Goal: Transaction & Acquisition: Obtain resource

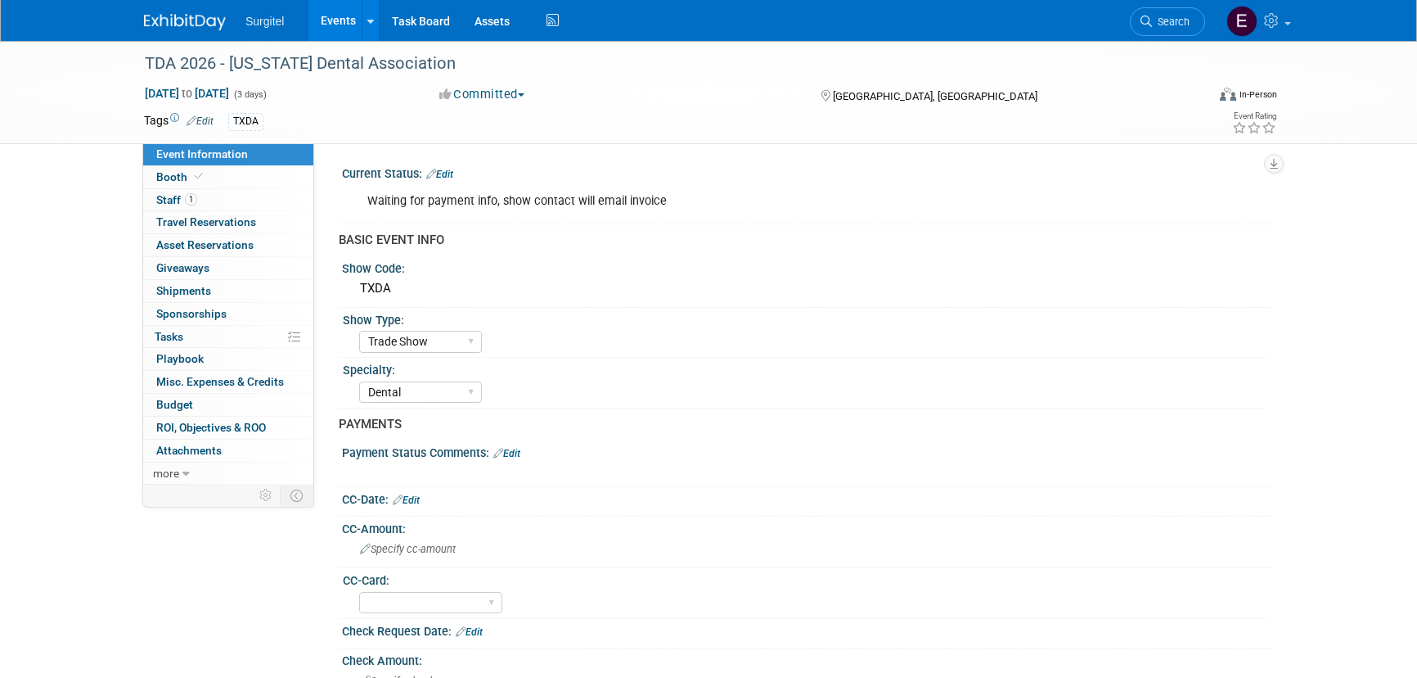
select select "Trade Show"
select select "Dental"
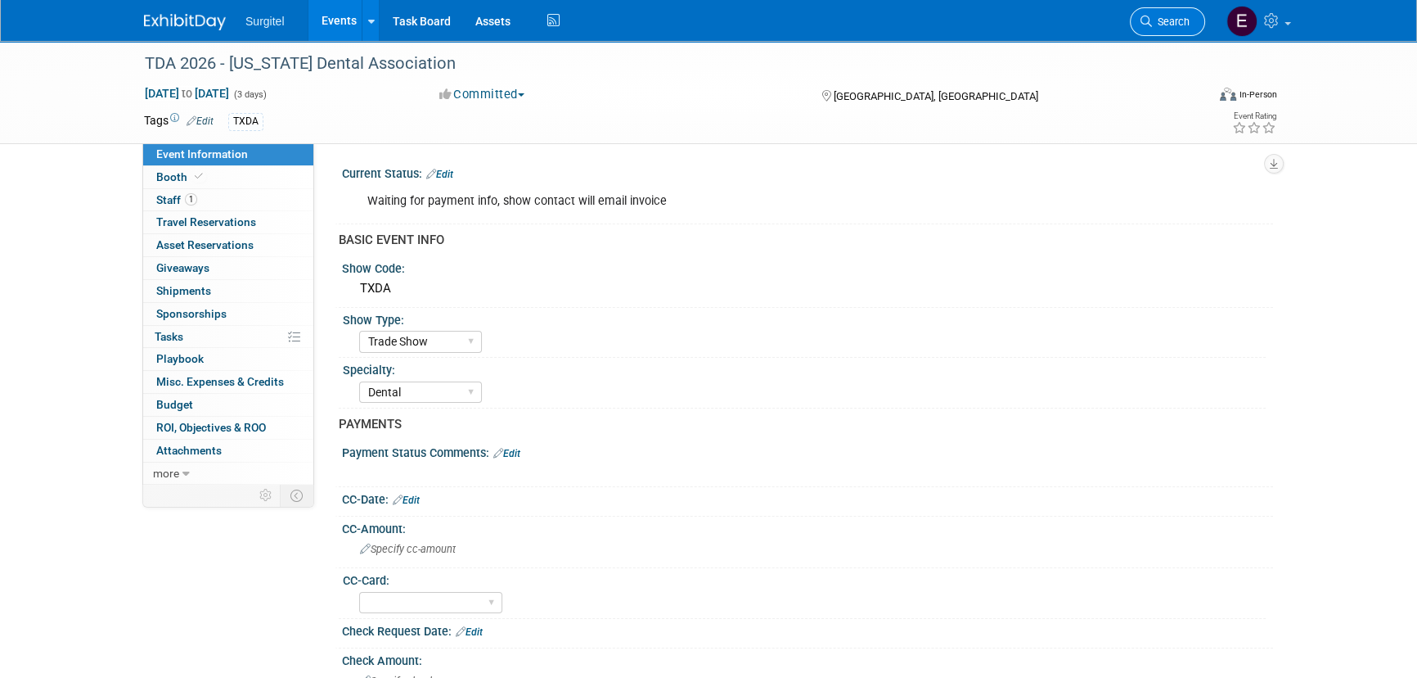
click at [1146, 20] on icon at bounding box center [1146, 21] width 11 height 11
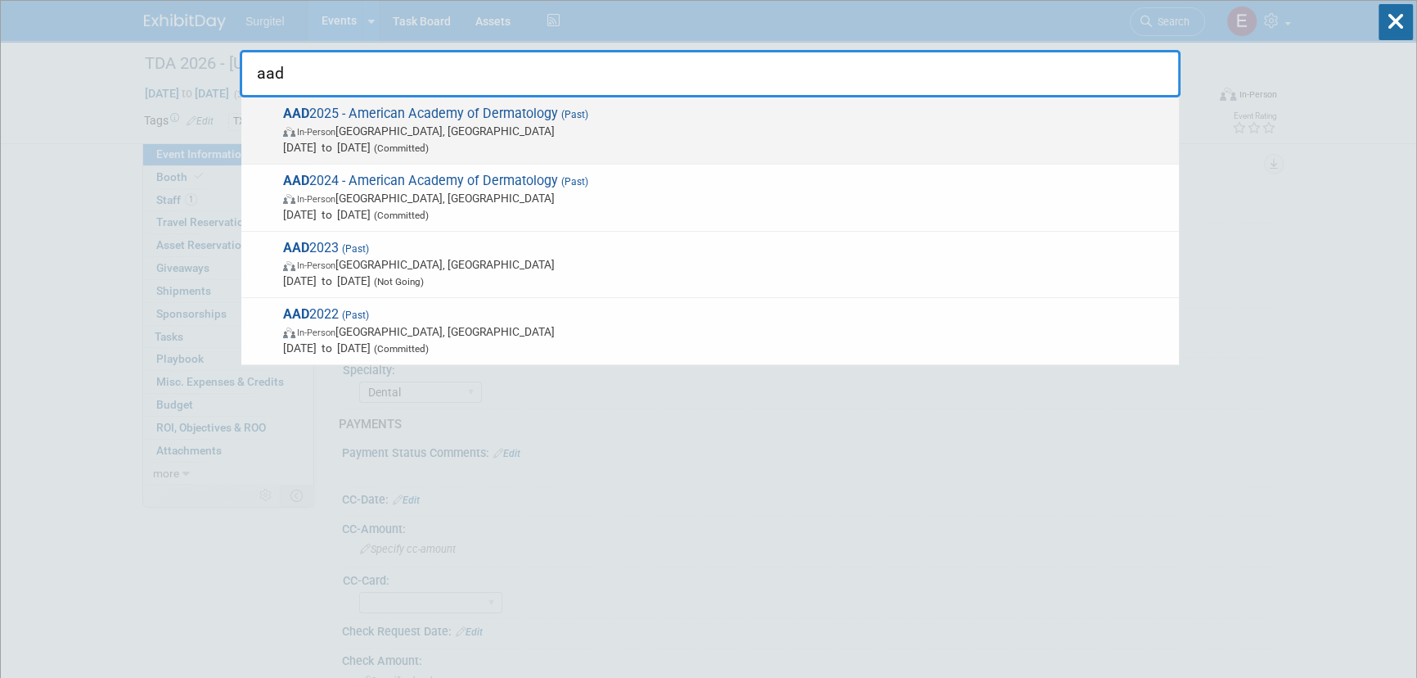
type input "aad"
click at [346, 126] on span "In-Person [GEOGRAPHIC_DATA], [GEOGRAPHIC_DATA]" at bounding box center [727, 131] width 888 height 16
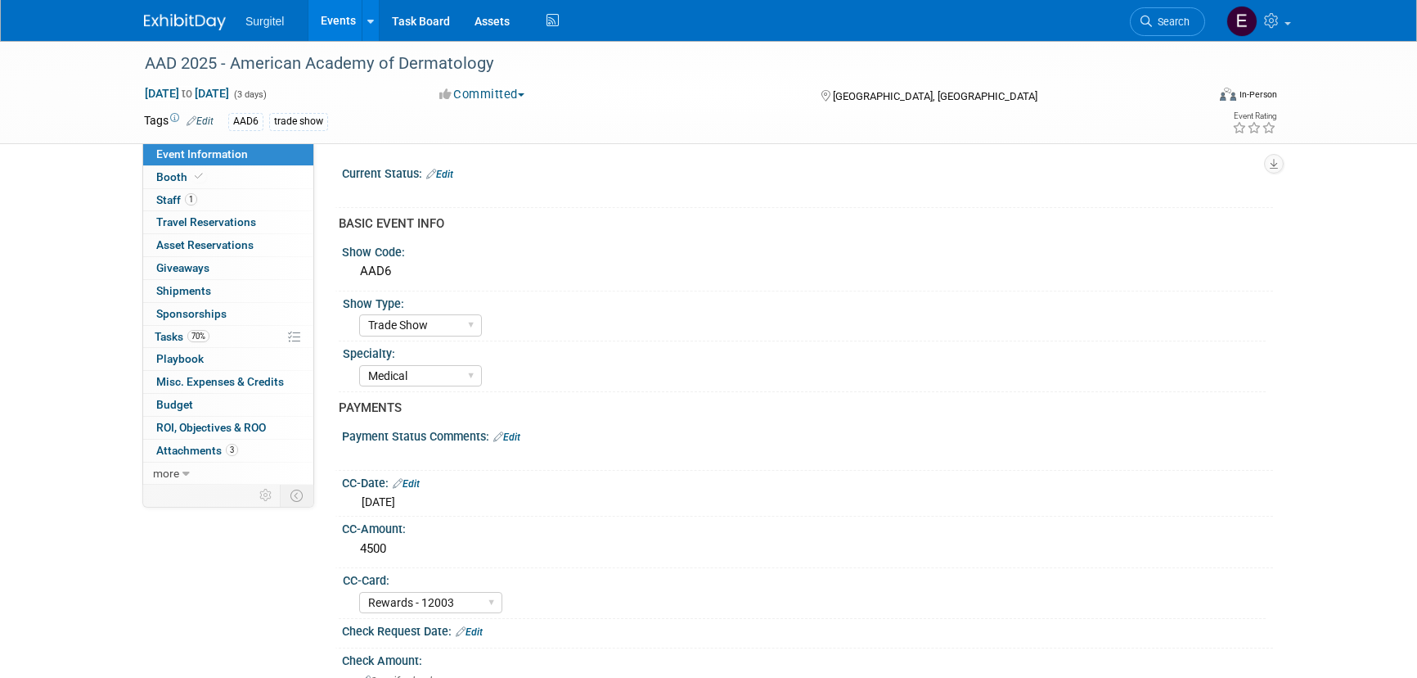
select select "Trade Show"
select select "Medical"
select select "Rewards - 12003"
select select "Yes"
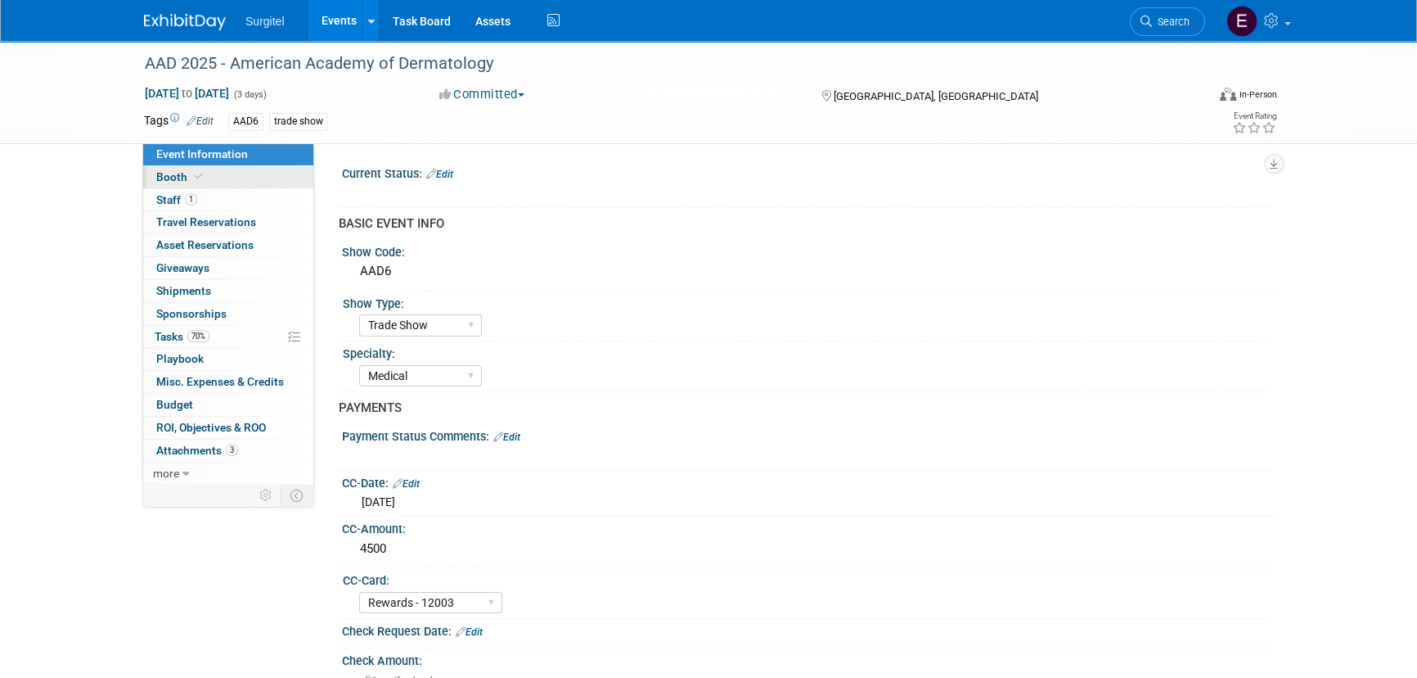
click at [231, 183] on link "Booth" at bounding box center [228, 177] width 170 height 22
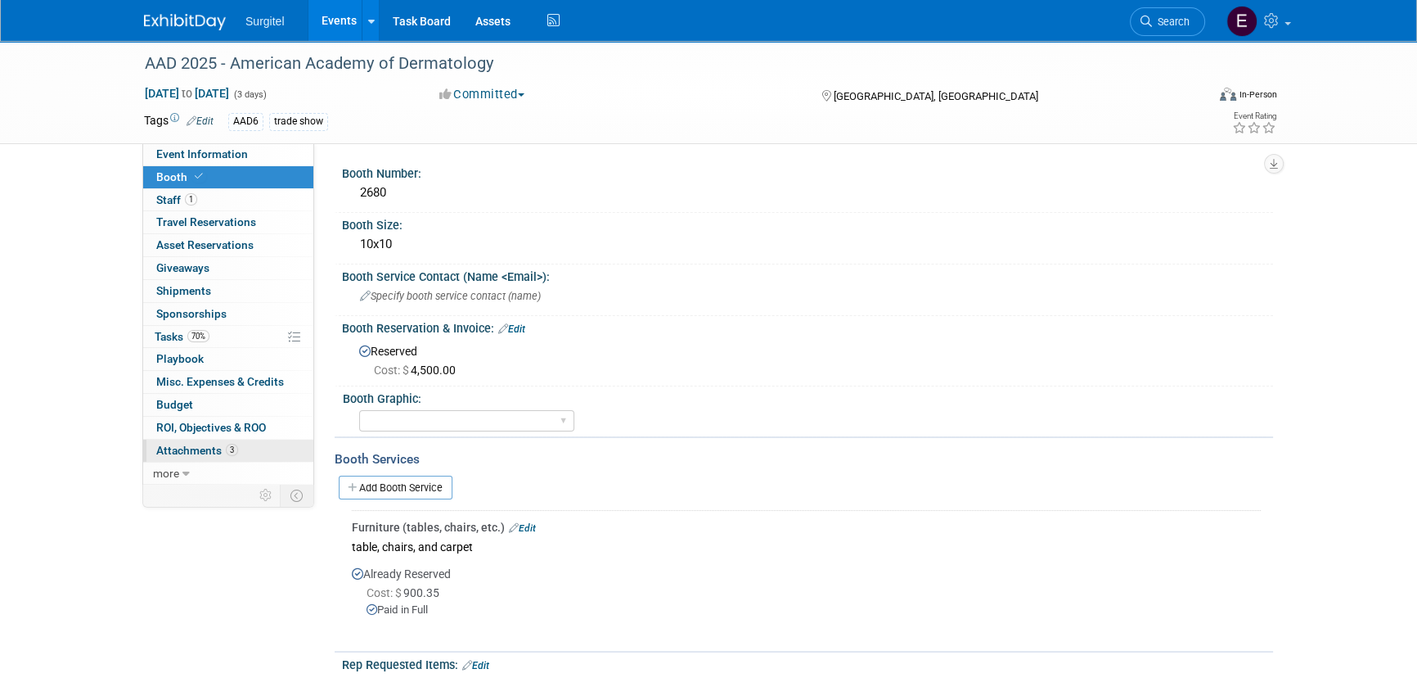
click at [237, 453] on link "3 Attachments 3" at bounding box center [228, 450] width 170 height 22
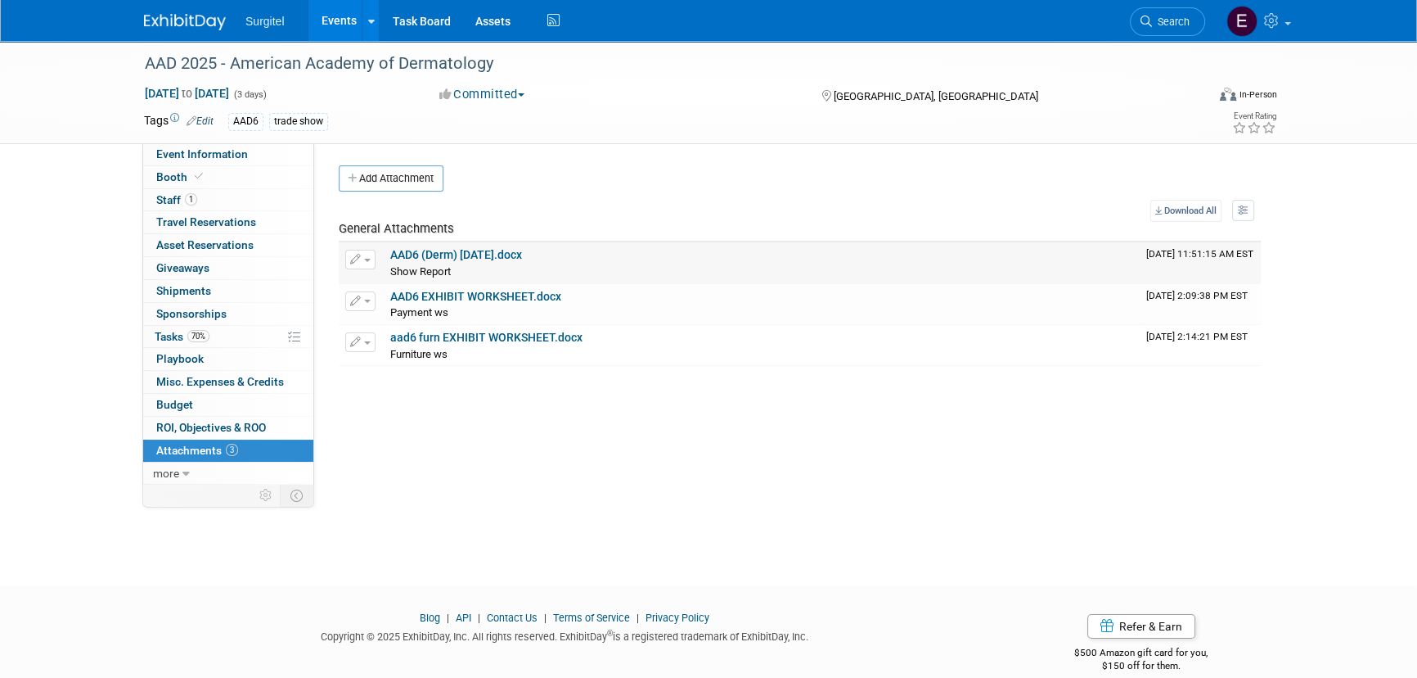
click at [483, 259] on link "AAD6 (Derm) Mar 2025.docx" at bounding box center [456, 254] width 132 height 13
